Goal: Feedback & Contribution: Leave review/rating

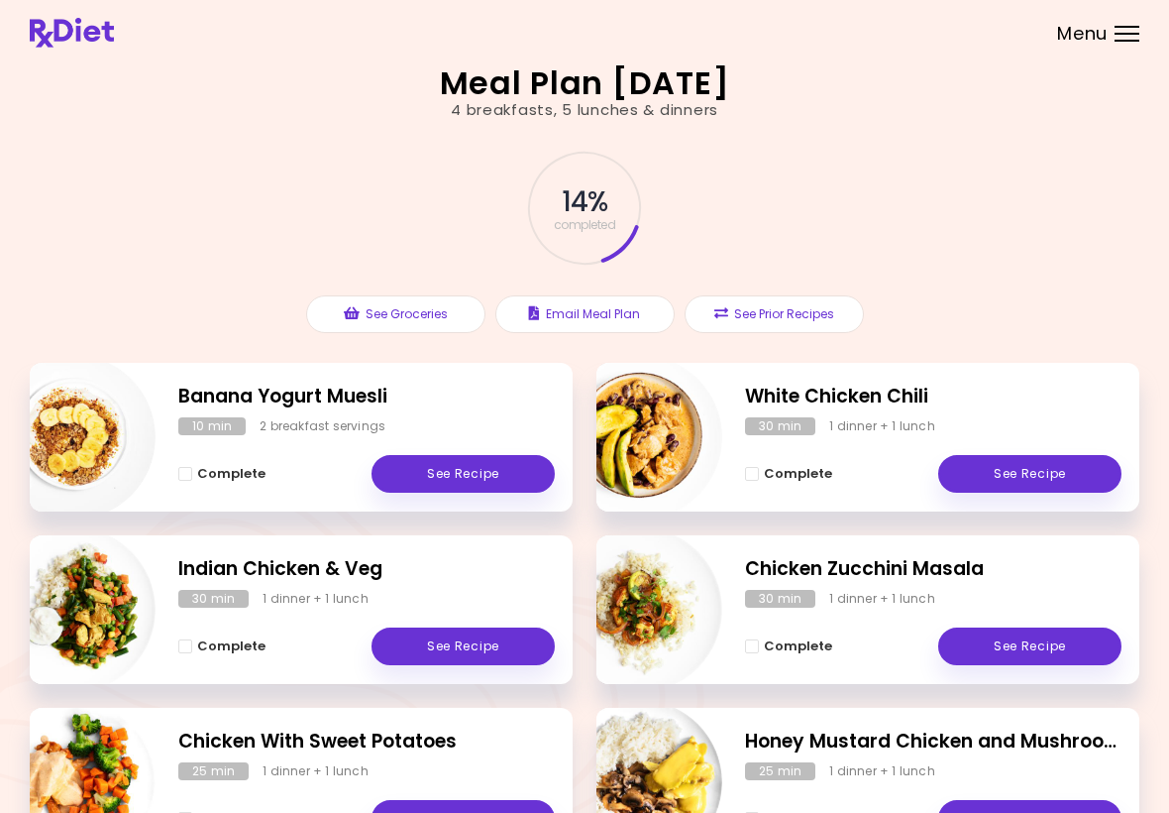
click at [300, 414] on div "Banana Yogurt Muesli 10 min 2 breakfast servings Complete See Recipe" at bounding box center [301, 437] width 543 height 149
click at [470, 461] on link "See Recipe" at bounding box center [463, 474] width 183 height 38
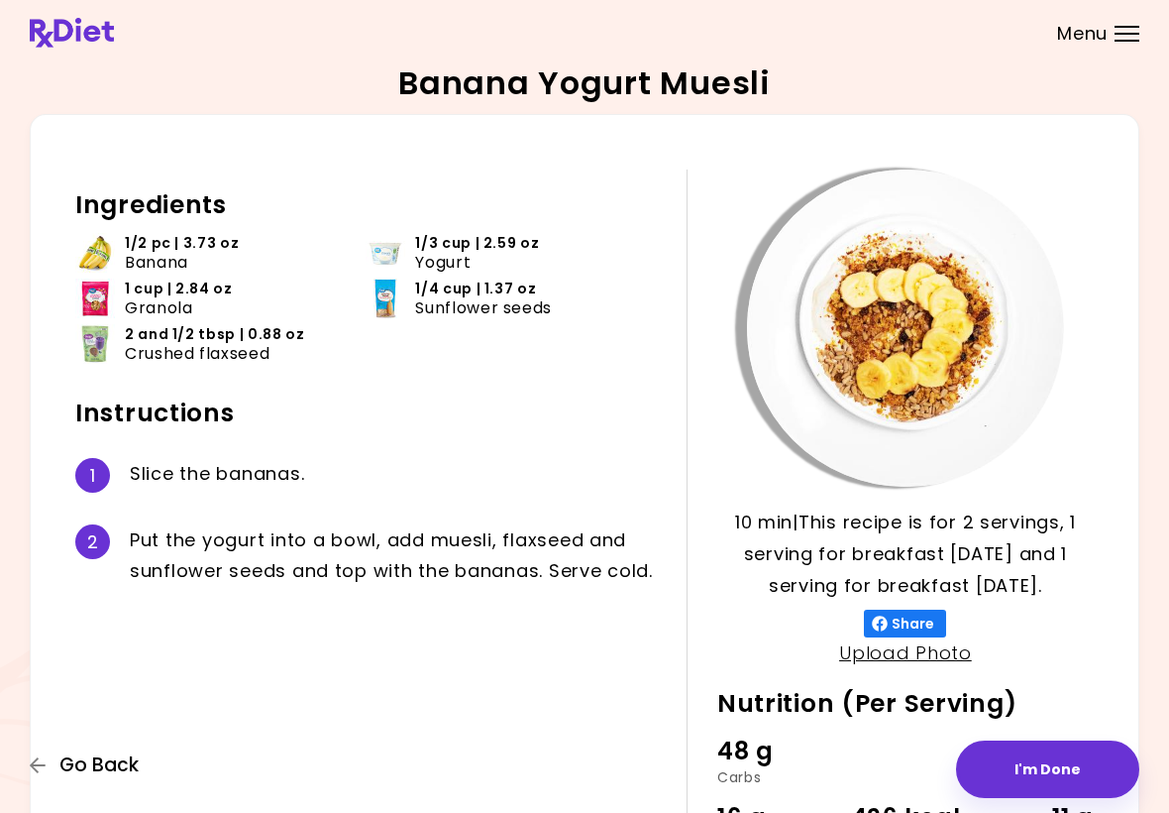
click at [91, 766] on span "Go Back" at bounding box center [98, 765] width 79 height 22
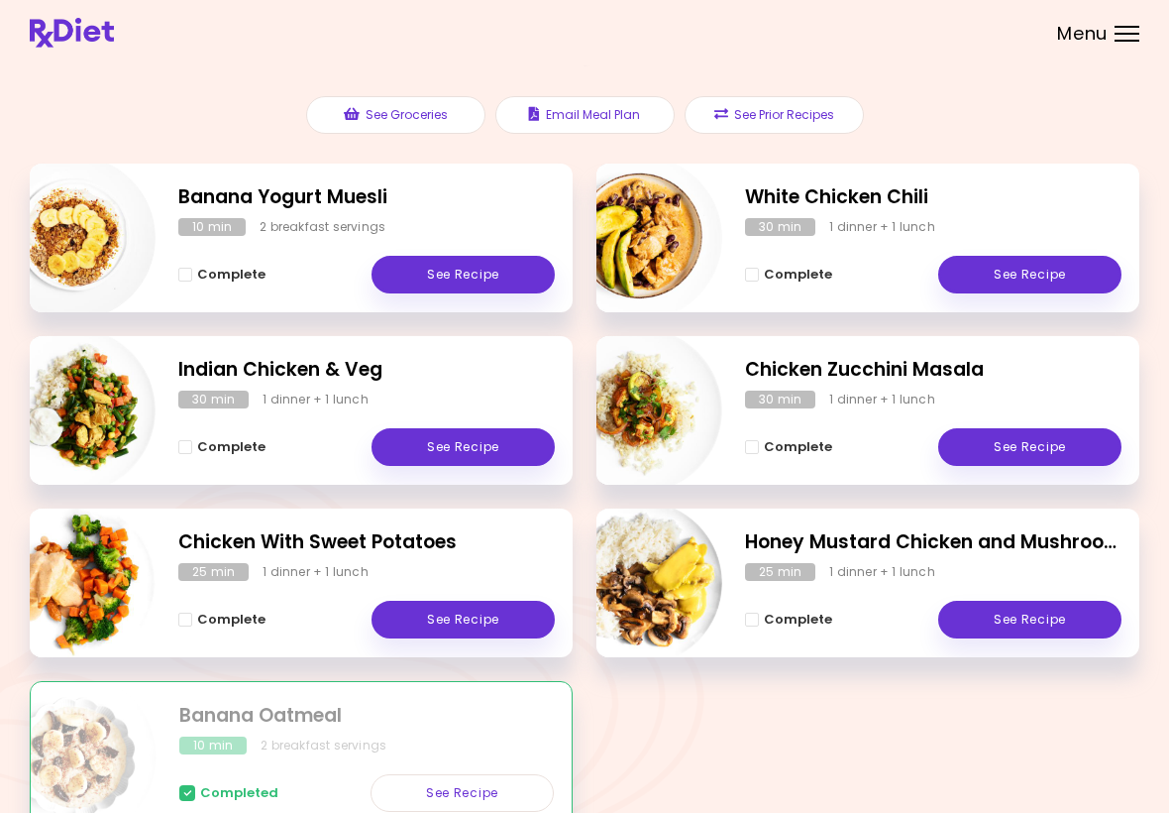
scroll to position [306, 0]
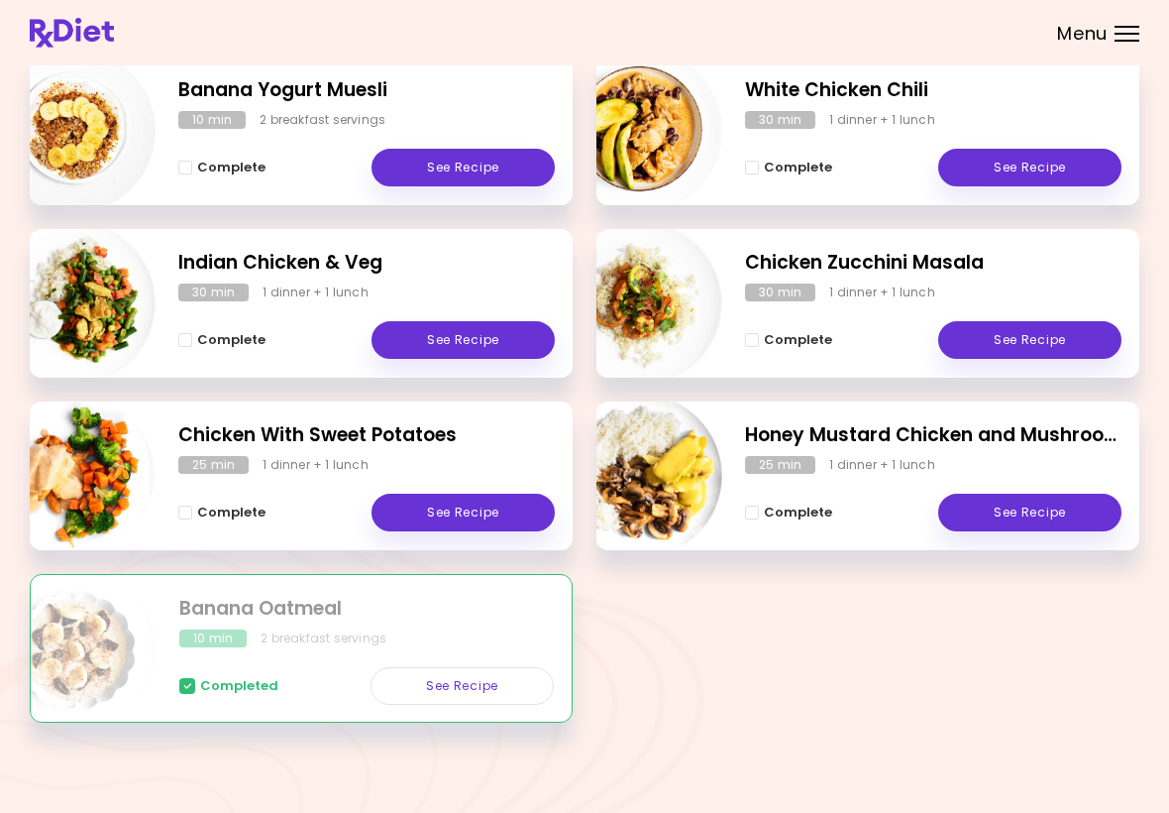
click at [320, 657] on div "Completed See Recipe" at bounding box center [366, 675] width 375 height 57
click at [264, 653] on div "Completed See Recipe" at bounding box center [366, 675] width 375 height 57
click at [350, 630] on div "2 breakfast servings" at bounding box center [324, 638] width 126 height 18
click at [403, 638] on div "10 min 2 breakfast servings" at bounding box center [366, 638] width 375 height 18
click at [486, 685] on link "See Recipe" at bounding box center [462, 686] width 183 height 38
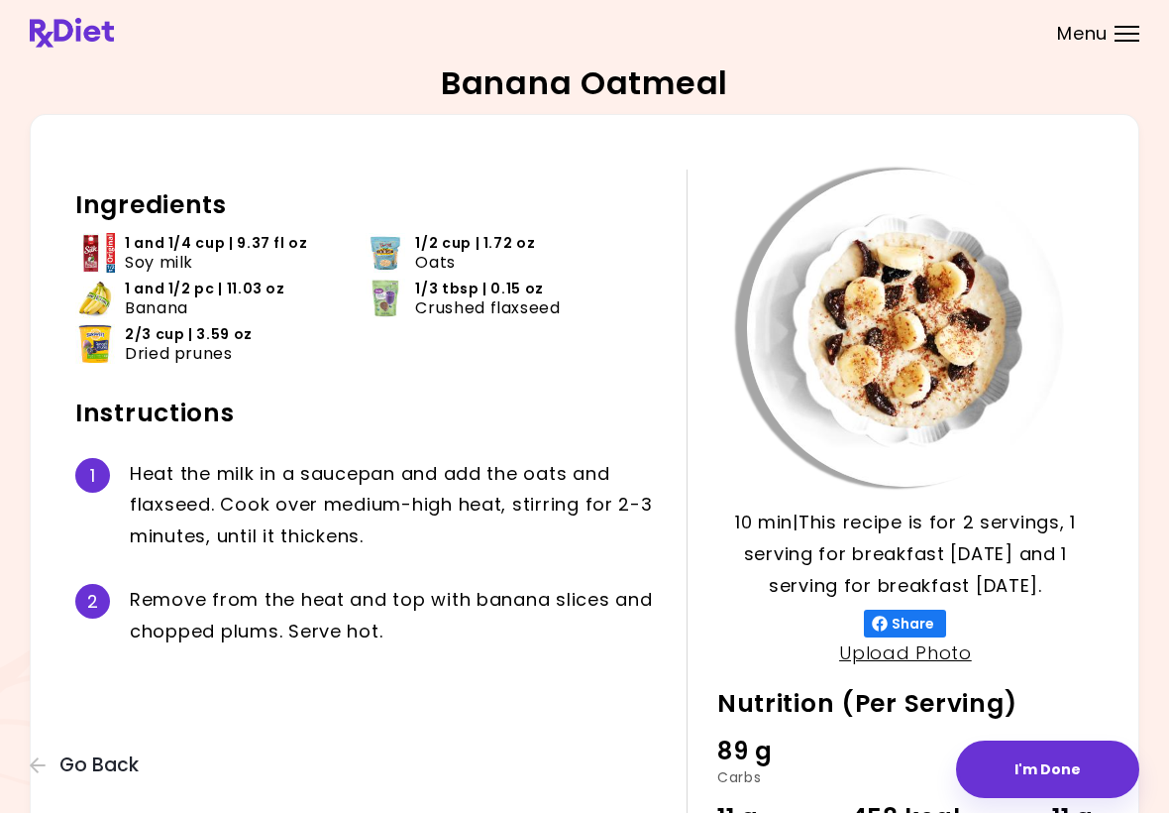
click at [87, 765] on span "Go Back" at bounding box center [98, 765] width 79 height 22
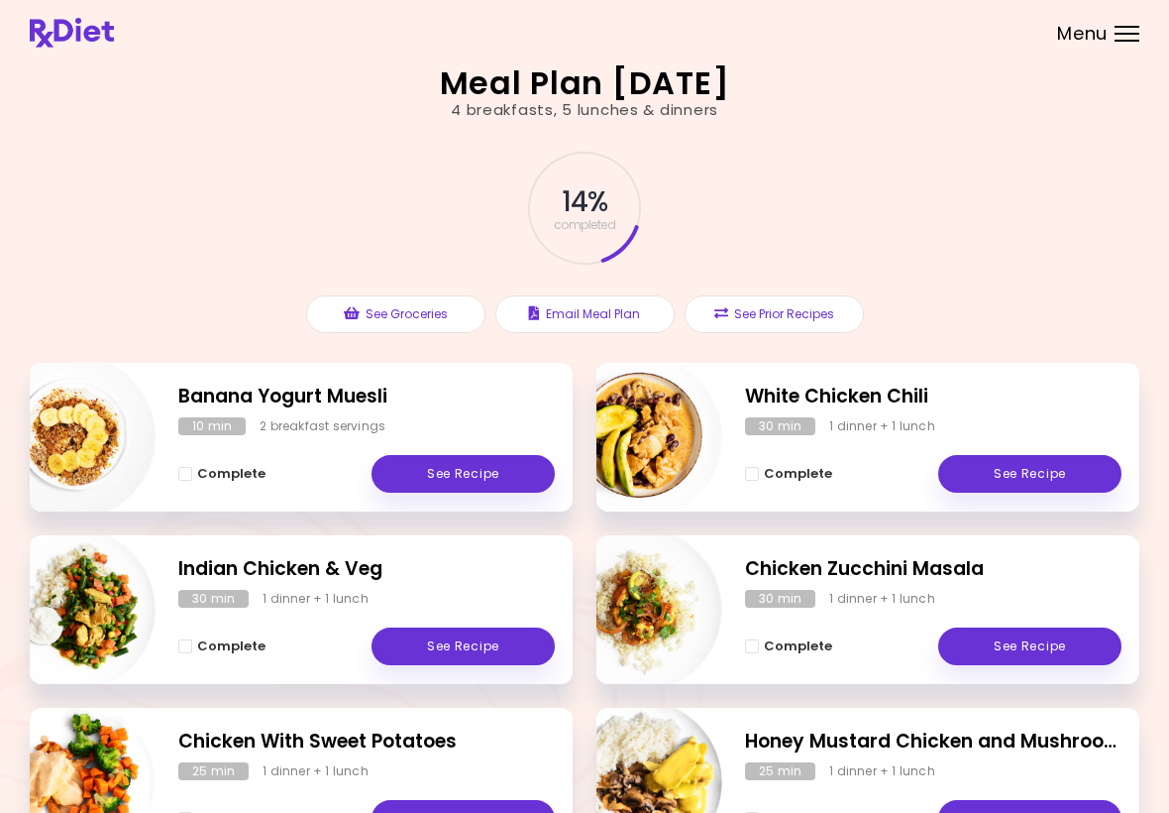
click at [464, 456] on link "See Recipe" at bounding box center [463, 474] width 183 height 38
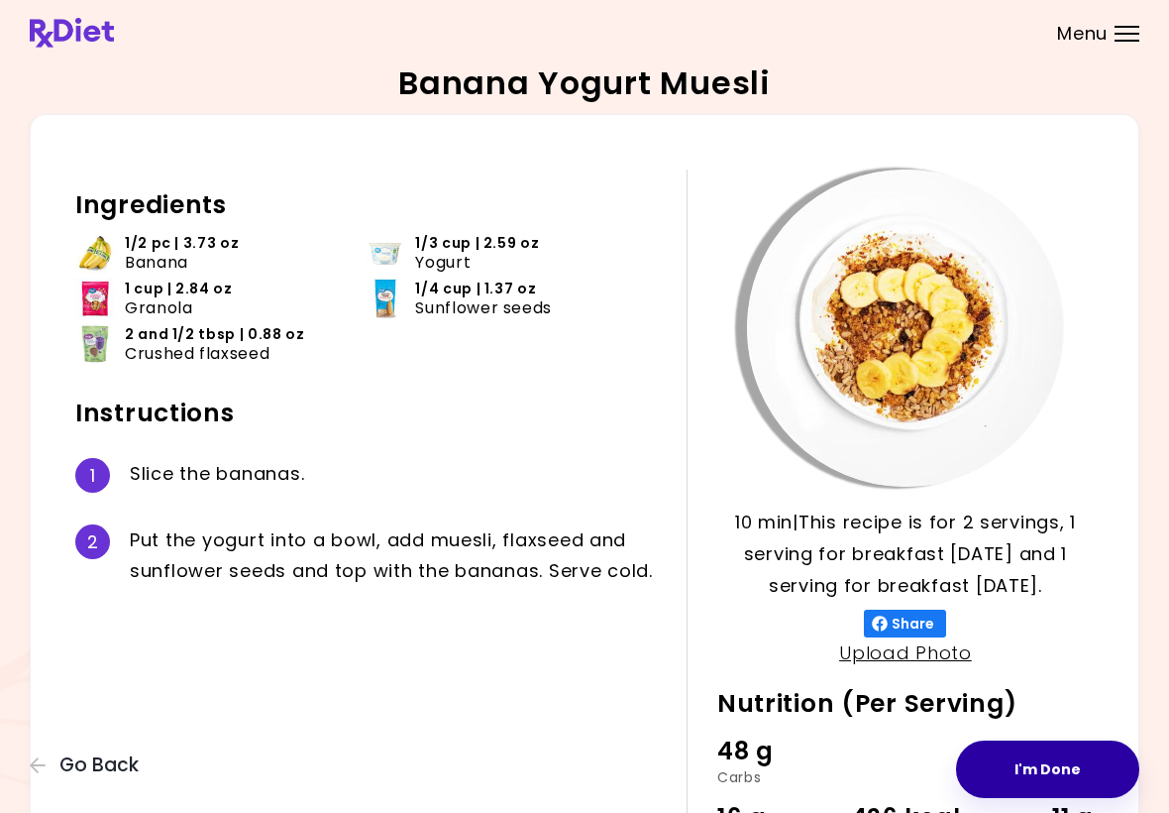
click at [1057, 756] on button "I'm Done" at bounding box center [1047, 768] width 183 height 57
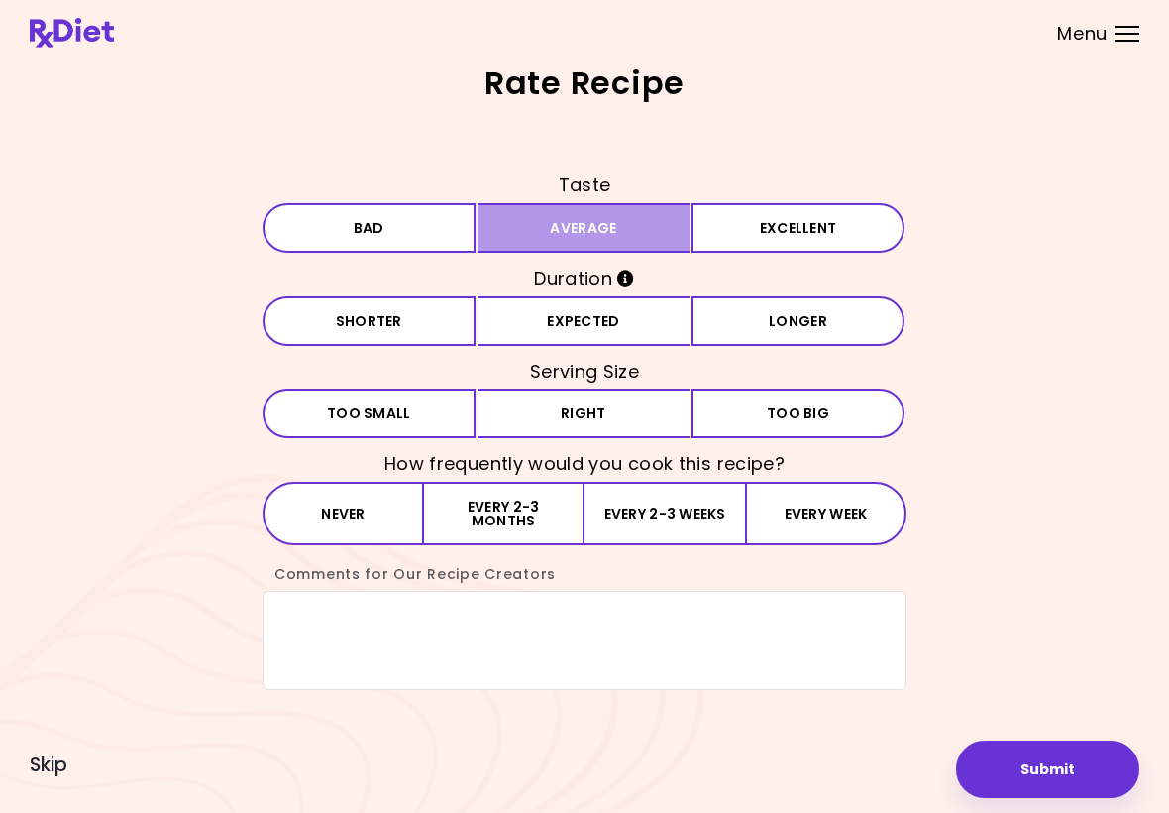
click at [595, 221] on button "Average" at bounding box center [584, 228] width 213 height 50
click at [561, 319] on button "Expected" at bounding box center [584, 321] width 213 height 50
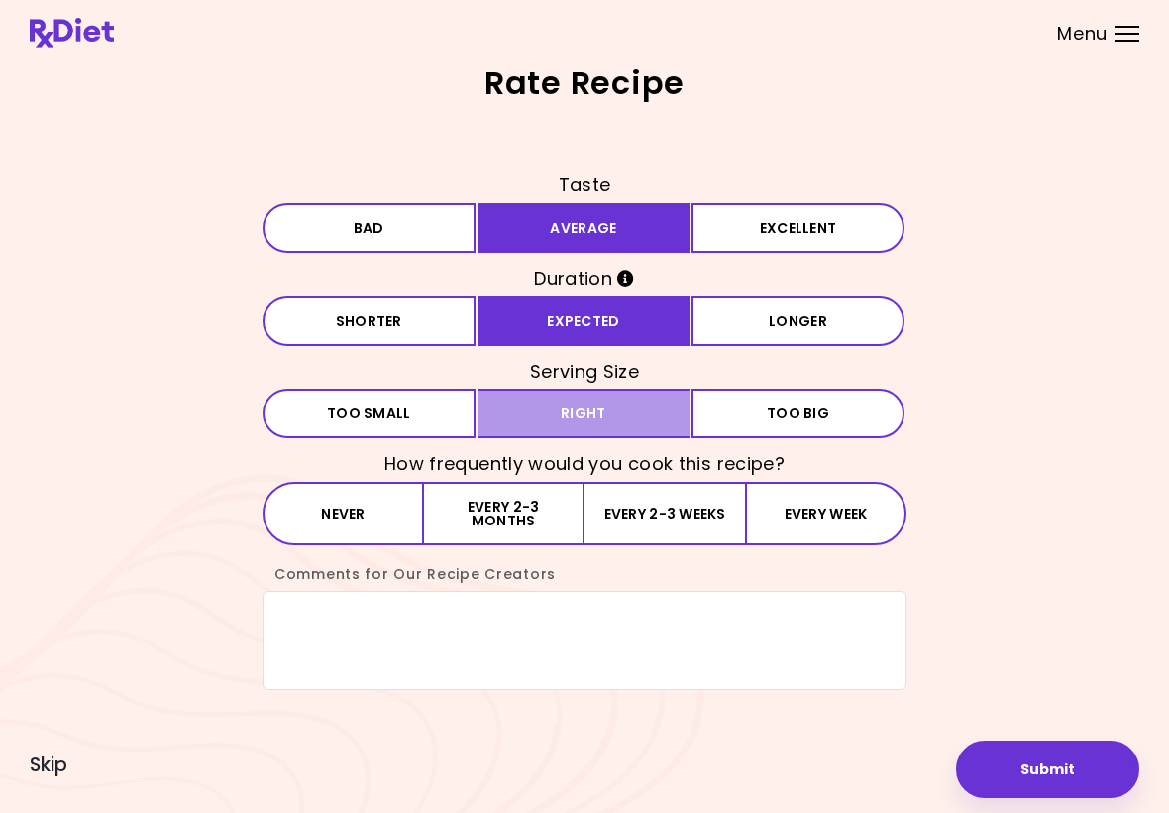
click at [602, 407] on button "Right" at bounding box center [584, 413] width 213 height 50
click at [804, 508] on button "Every week" at bounding box center [826, 513] width 162 height 63
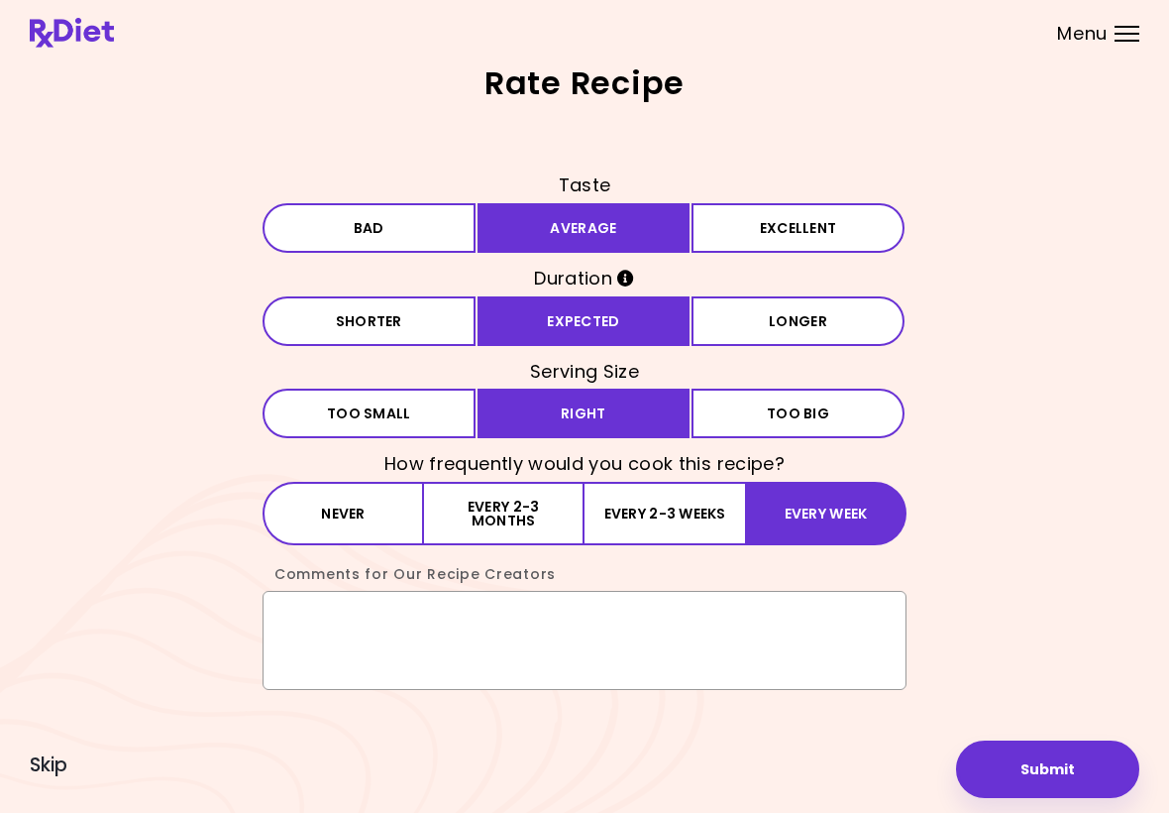
click at [331, 615] on textarea "Comments for Our Recipe Creators" at bounding box center [585, 640] width 644 height 99
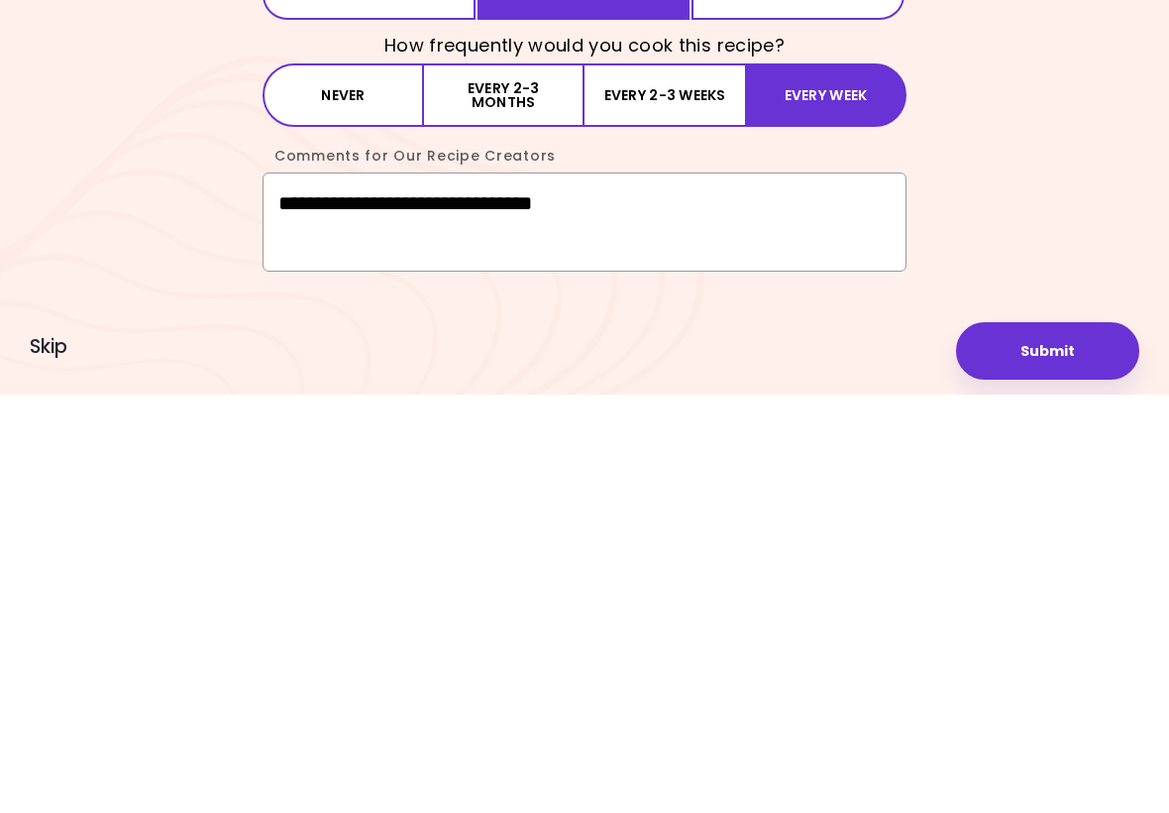
type textarea "**********"
click at [1054, 740] on button "Submit" at bounding box center [1047, 768] width 183 height 57
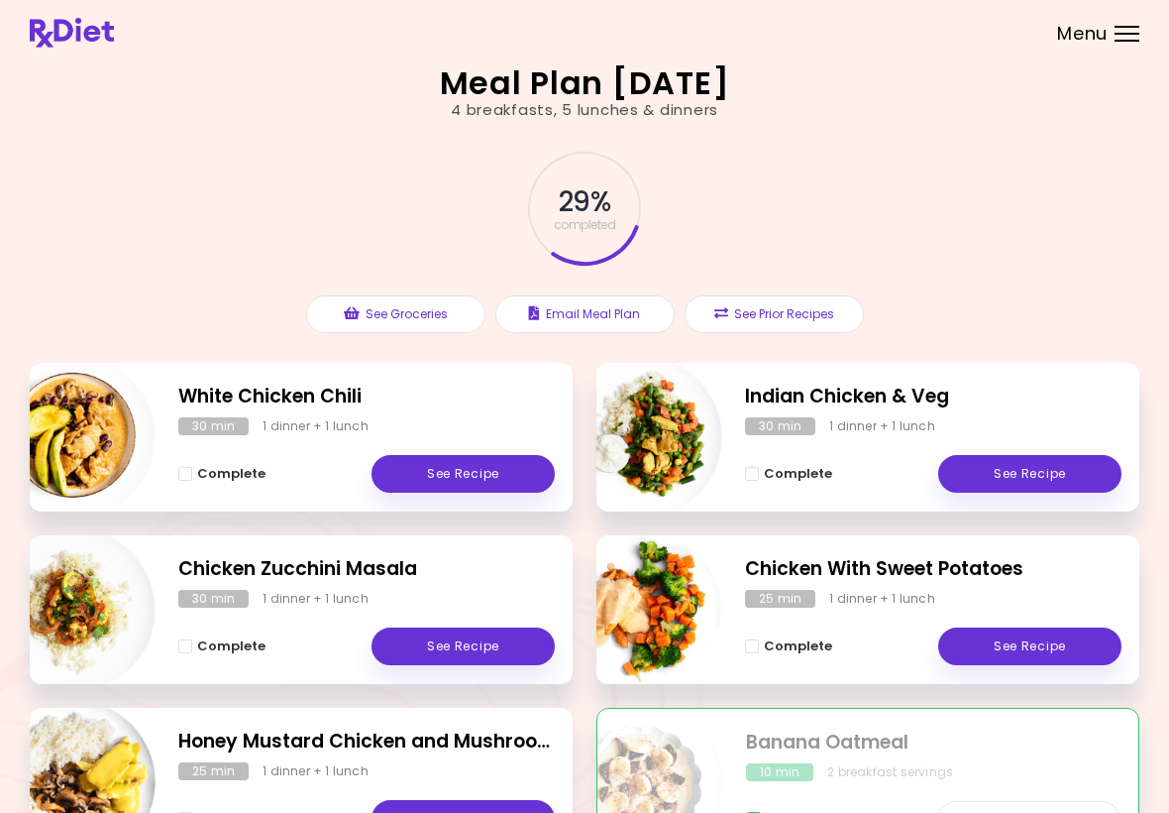
scroll to position [15, 0]
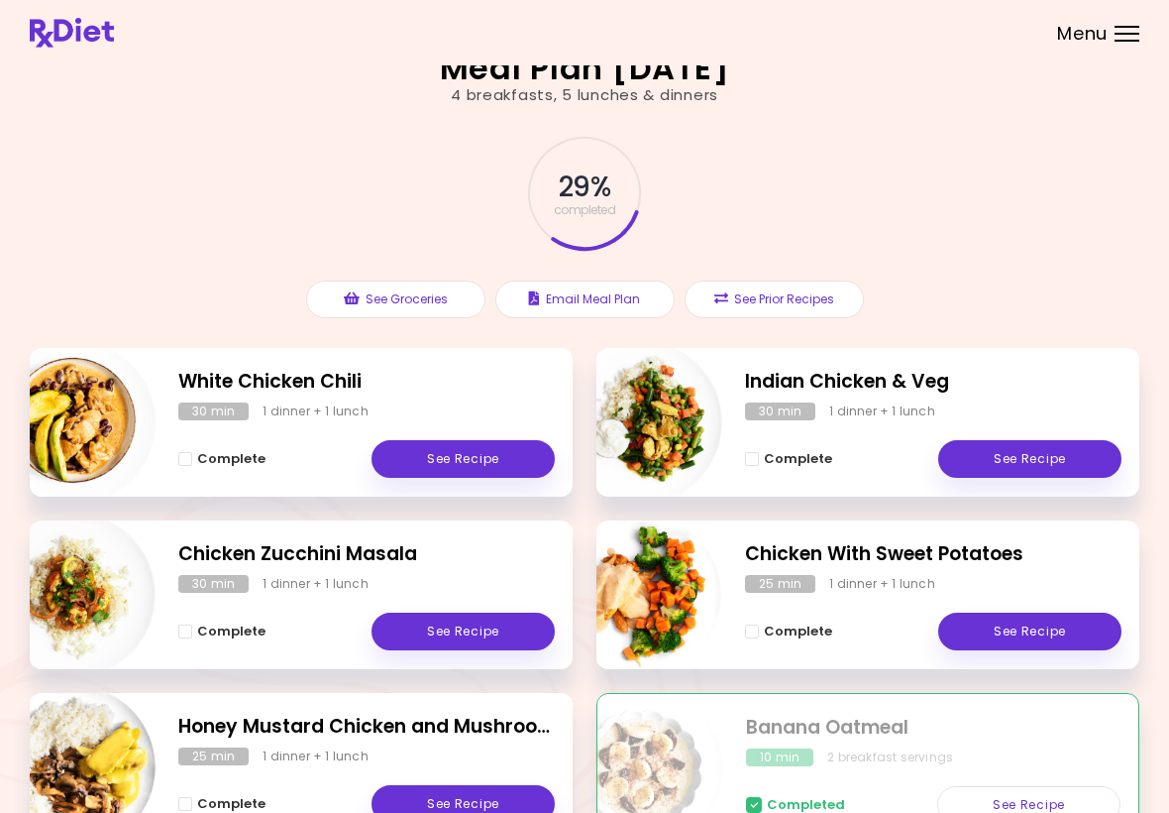
click at [0, 129] on div "Meal Plan [DATE] 4 breakfasts , 5 lunches & dinners 29 % completed See Grocerie…" at bounding box center [584, 545] width 1169 height 1120
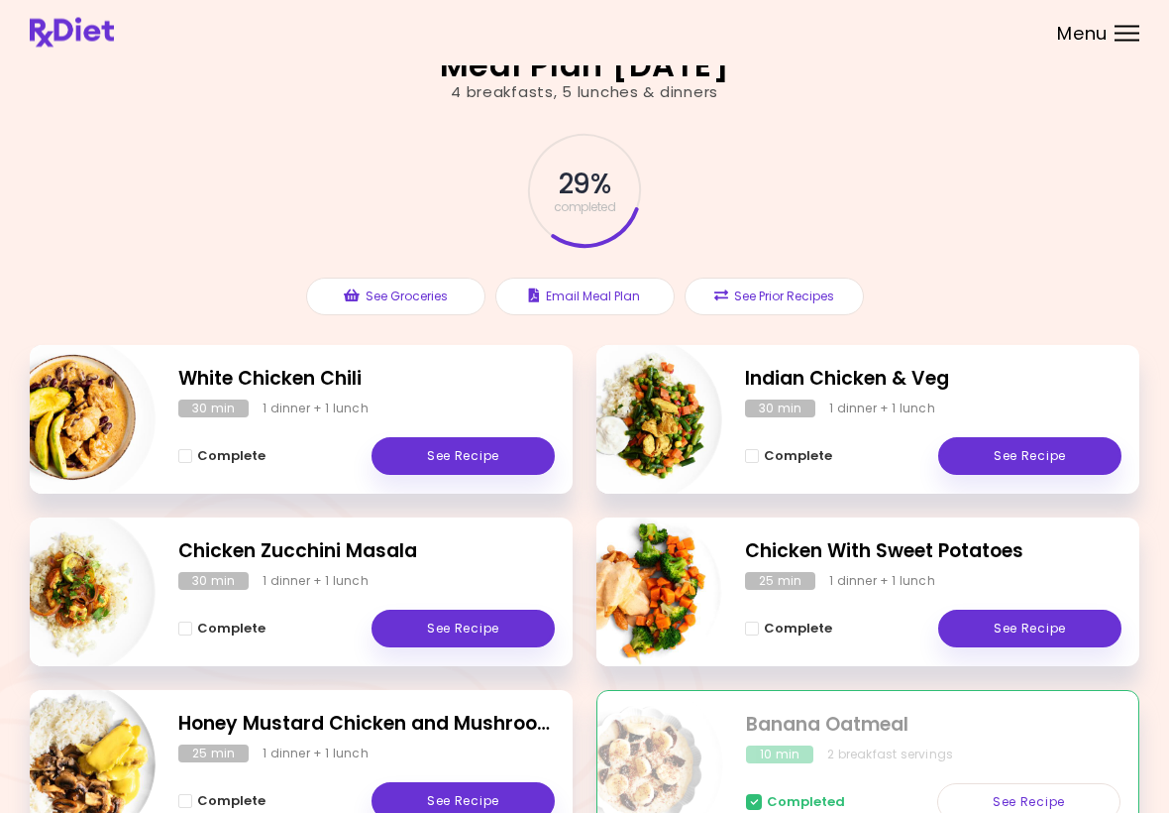
scroll to position [0, 0]
